Goal: Information Seeking & Learning: Learn about a topic

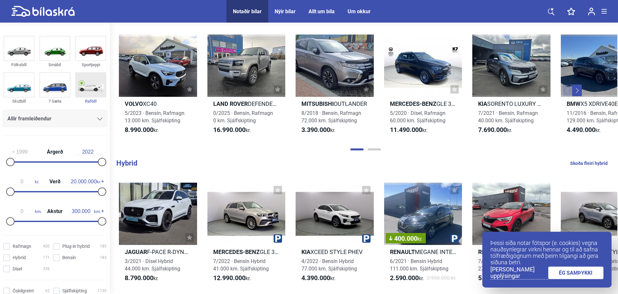
click at [80, 89] on img at bounding box center [91, 85] width 30 height 24
checkbox input "true"
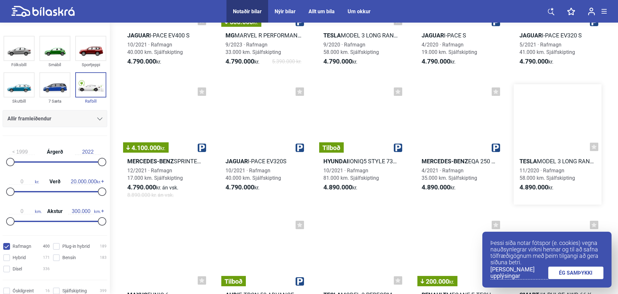
scroll to position [3779, 0]
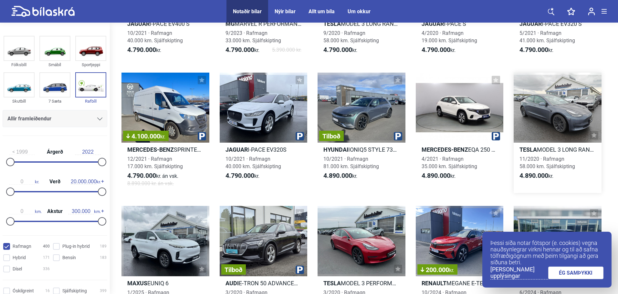
click at [545, 115] on div at bounding box center [558, 108] width 88 height 70
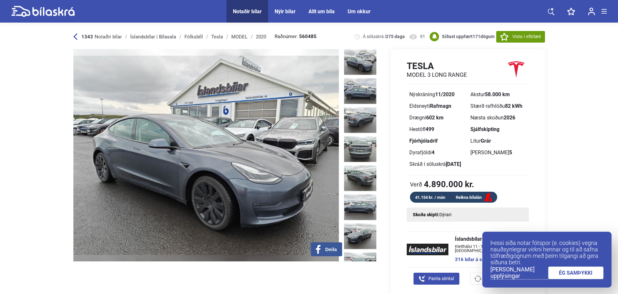
click at [580, 270] on link "ÉG SAMÞYKKI" at bounding box center [576, 273] width 56 height 13
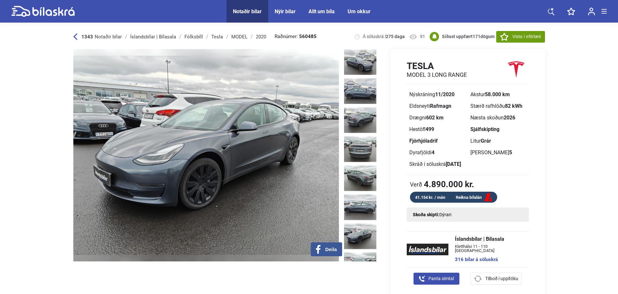
scroll to position [0, 0]
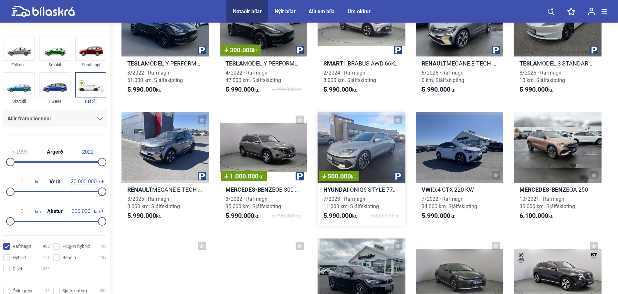
scroll to position [6783, 0]
